Goal: Book appointment/travel/reservation

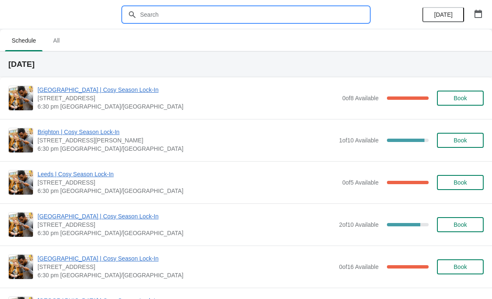
click at [182, 17] on input "text" at bounding box center [254, 14] width 229 height 15
type input "Guildford"
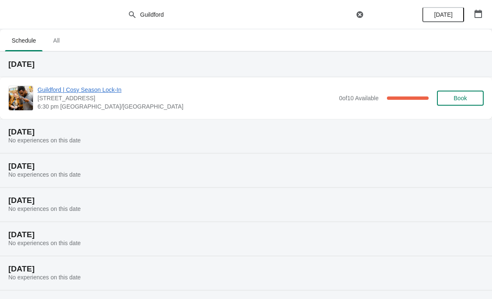
click at [60, 48] on button "All" at bounding box center [56, 41] width 24 height 22
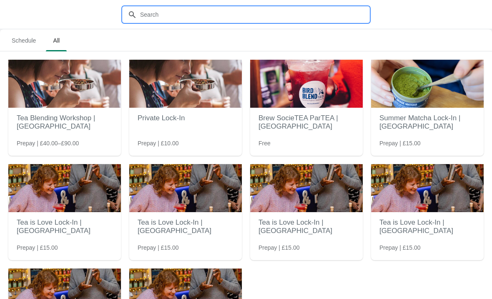
click at [206, 10] on input "text" at bounding box center [254, 14] width 229 height 15
type input "Guildford"
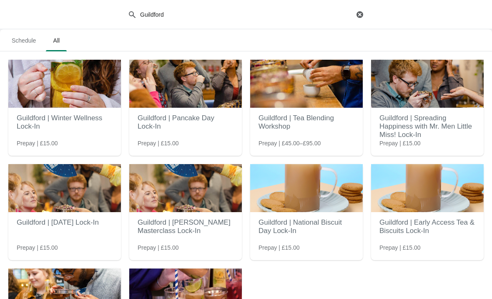
click at [319, 121] on h2 "Guildford | Tea Blending Workshop" at bounding box center [307, 122] width 96 height 25
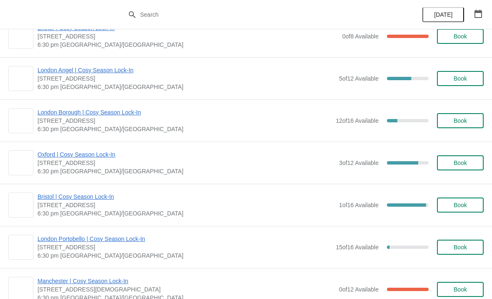
scroll to position [358, 0]
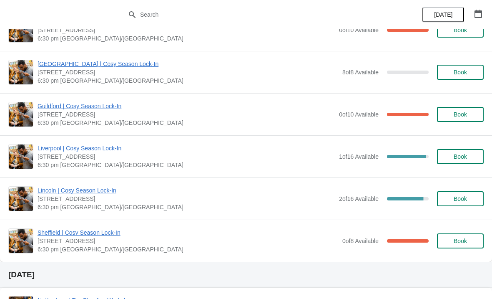
scroll to position [827, 0]
